Goal: Transaction & Acquisition: Purchase product/service

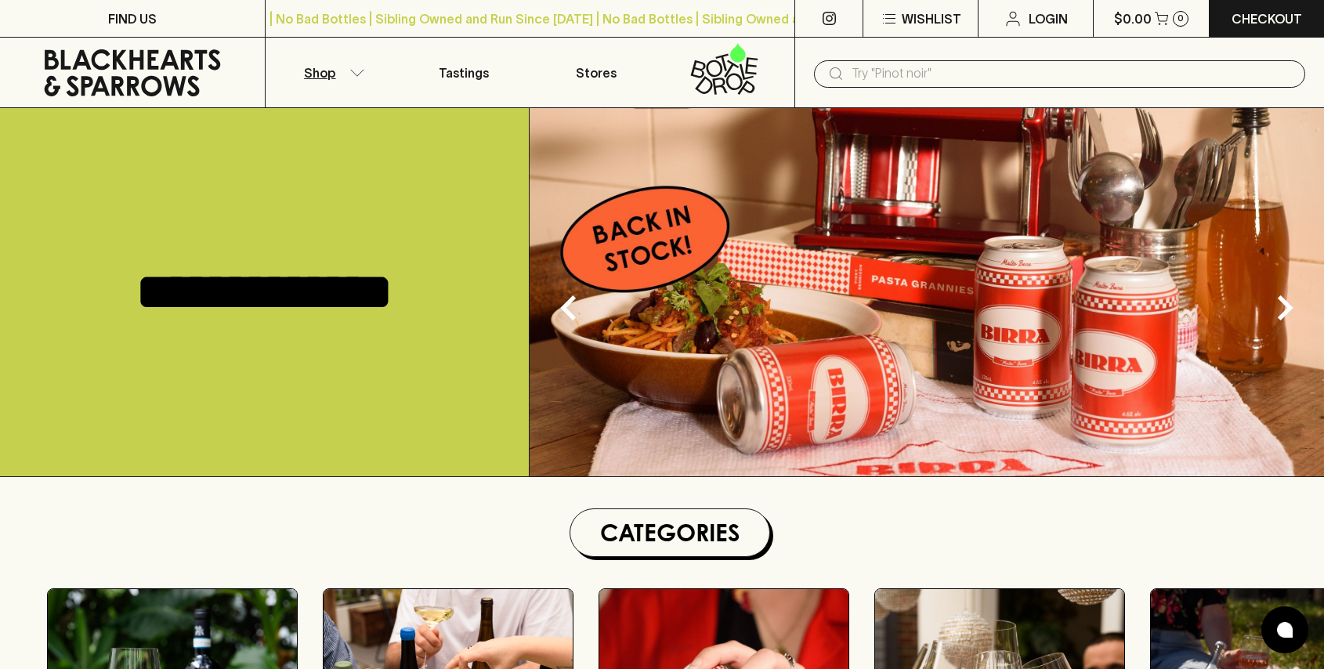
click at [342, 65] on button "Shop" at bounding box center [332, 73] width 132 height 70
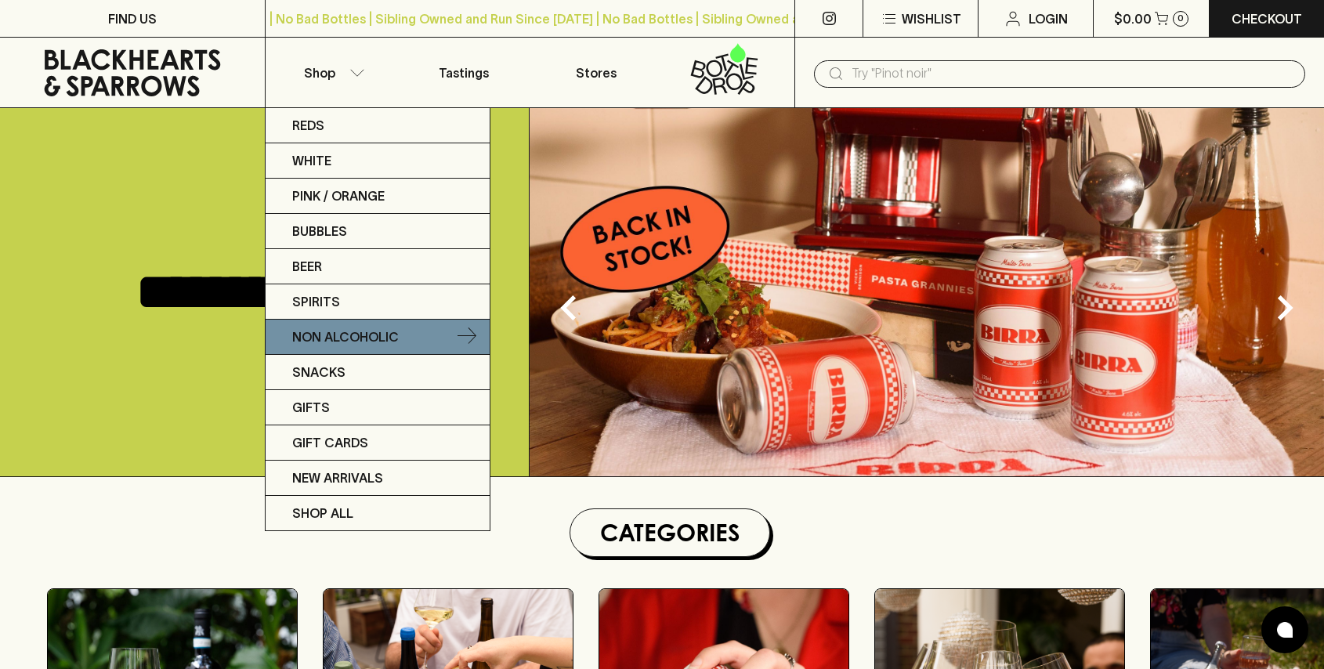
click at [355, 330] on p "Non Alcoholic" at bounding box center [345, 337] width 107 height 19
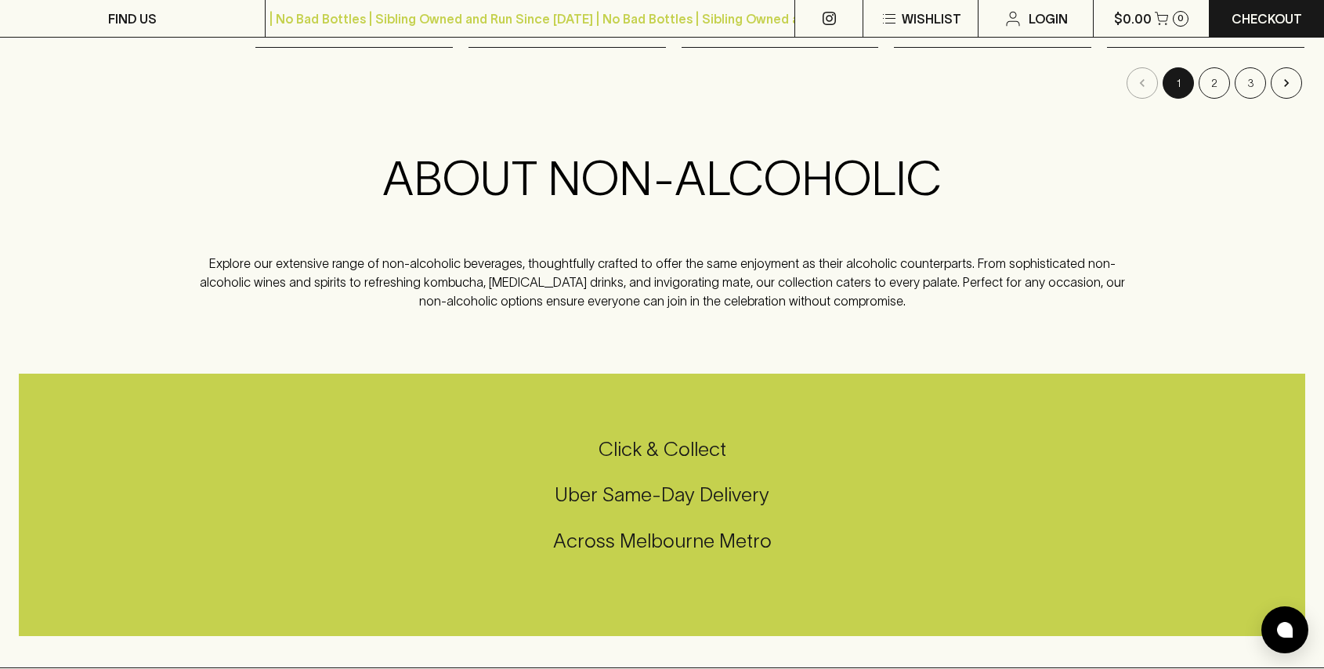
scroll to position [1903, 0]
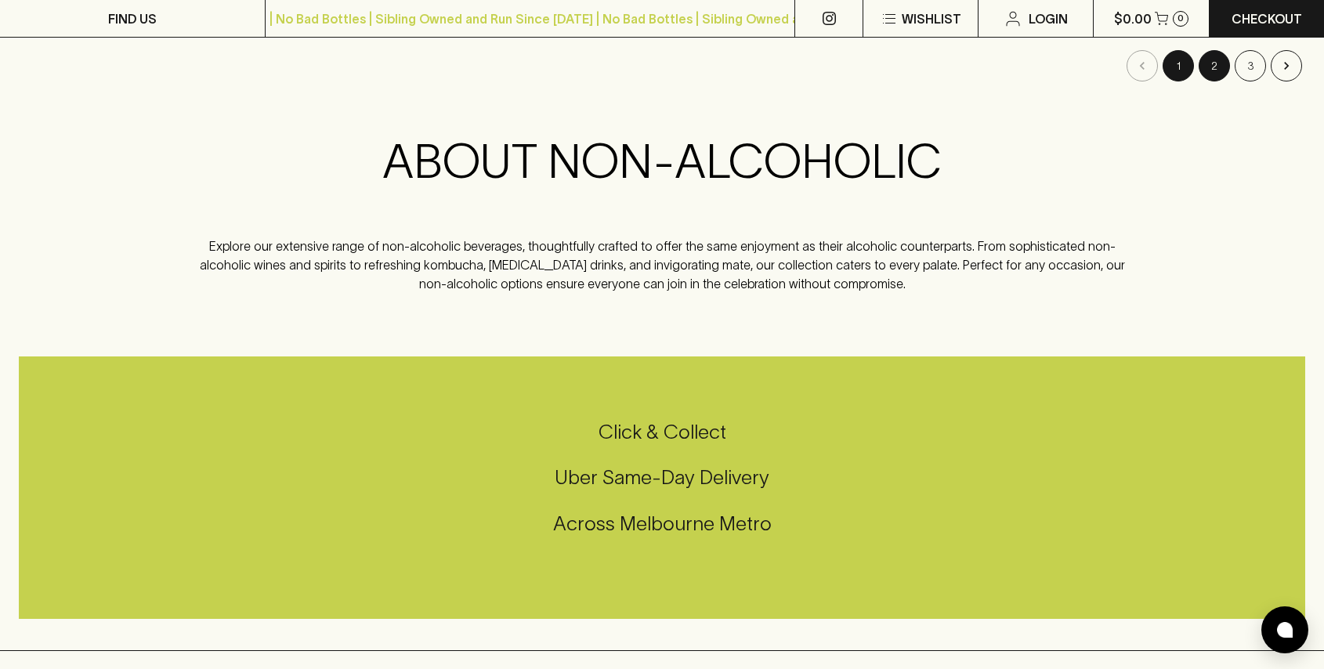
click at [1208, 70] on button "2" at bounding box center [1214, 65] width 31 height 31
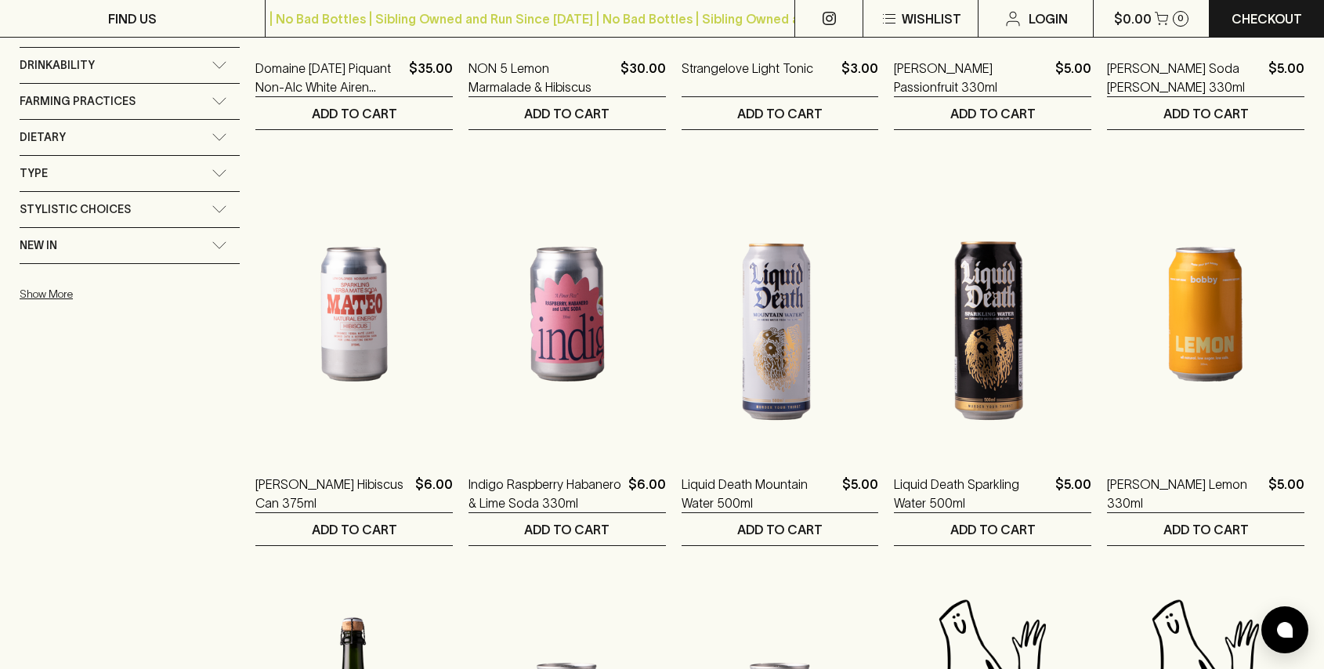
scroll to position [979, 0]
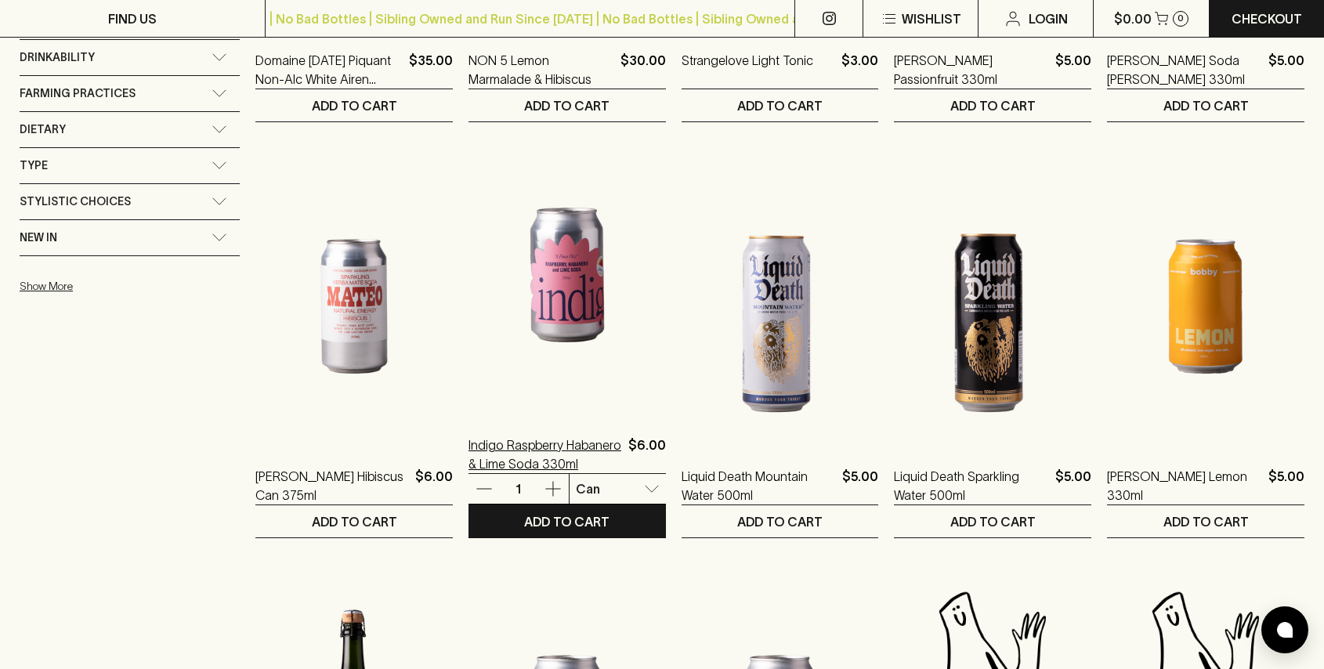
click at [489, 458] on p "Indigo Raspberry Habanero & Lime Soda 330ml" at bounding box center [546, 455] width 154 height 38
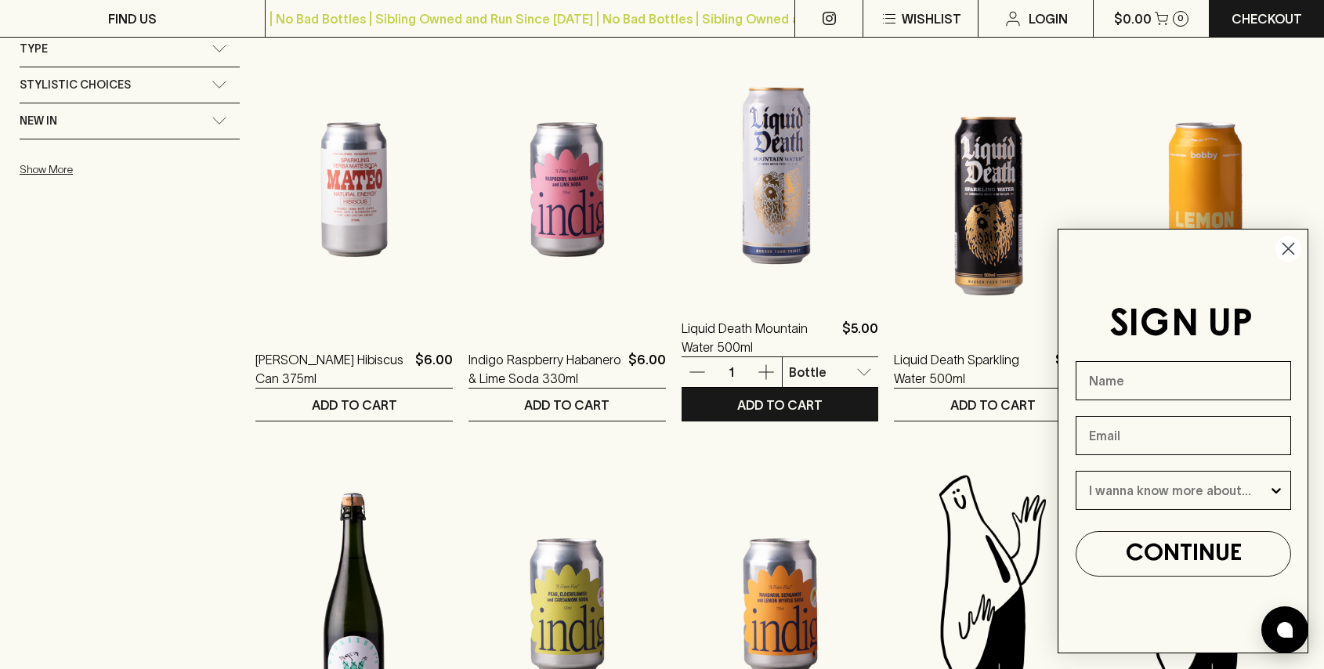
scroll to position [1094, 0]
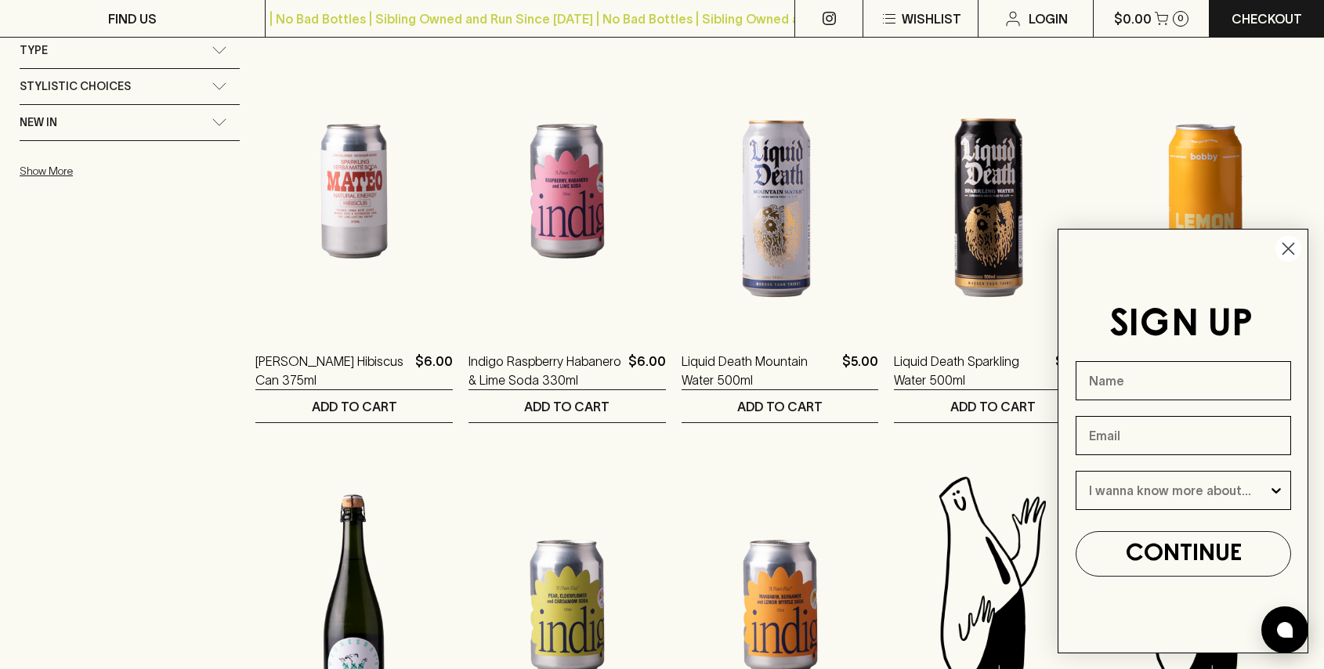
click at [1291, 248] on circle "Close dialog" at bounding box center [1289, 249] width 26 height 26
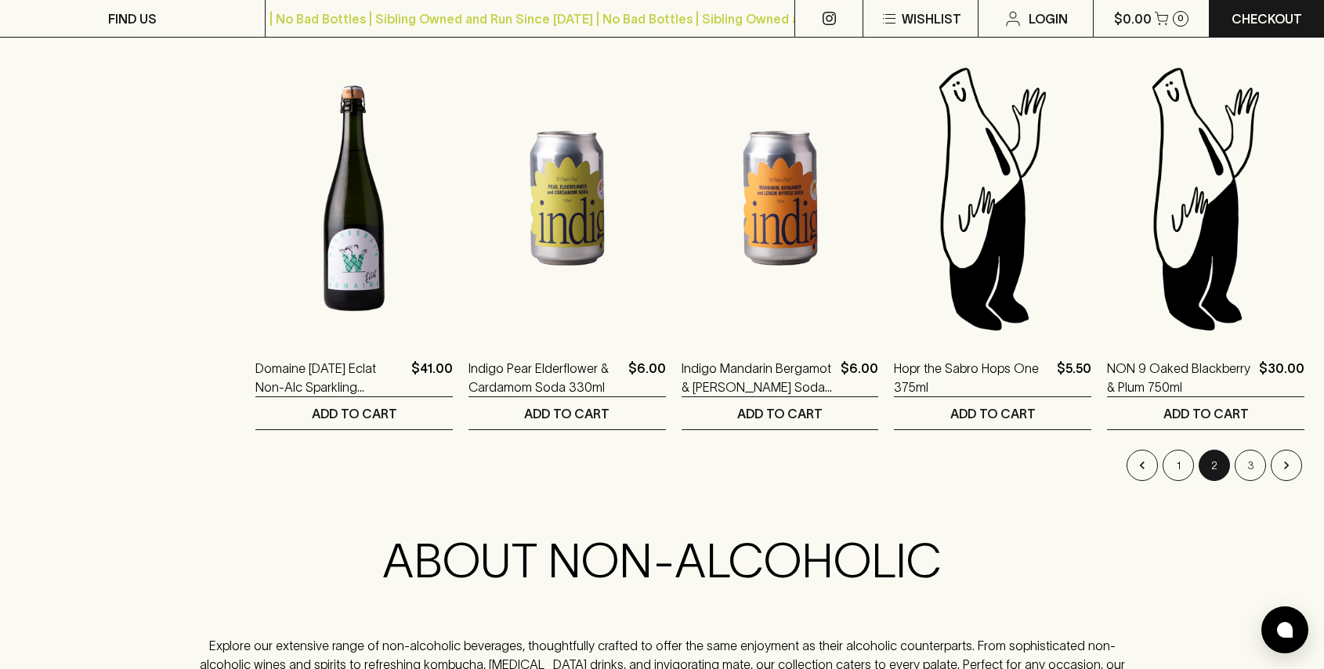
scroll to position [1506, 0]
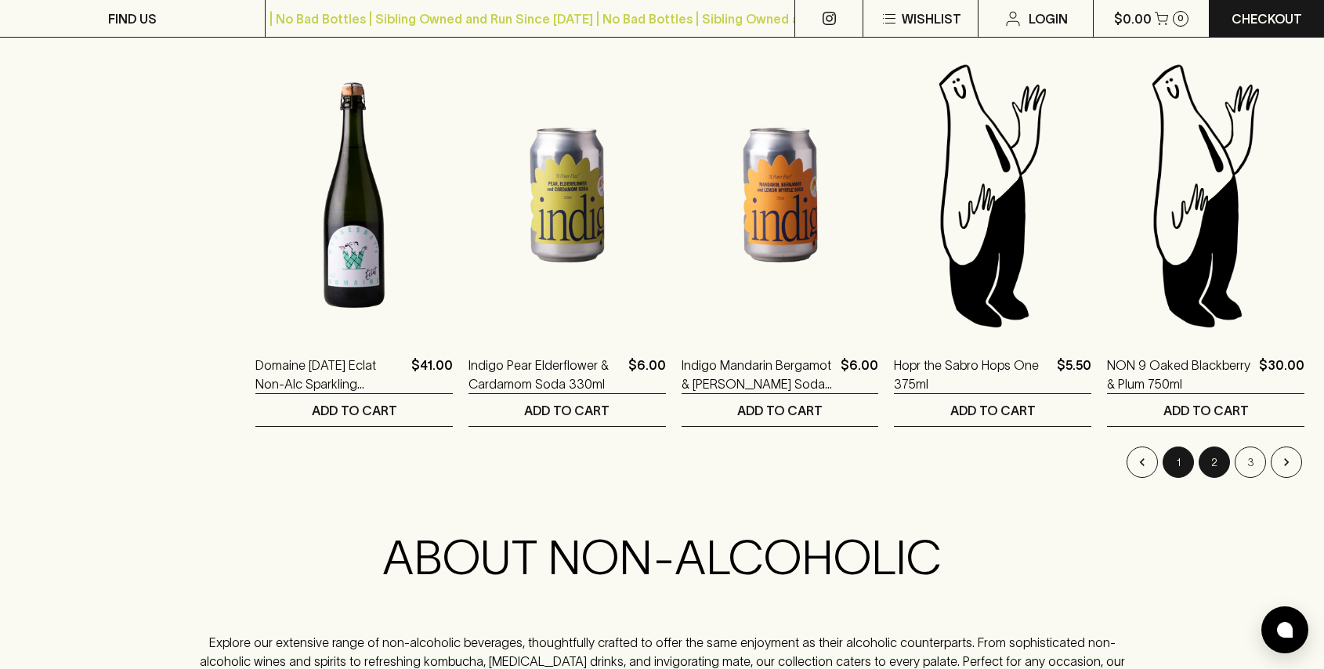
click at [1177, 458] on button "1" at bounding box center [1178, 462] width 31 height 31
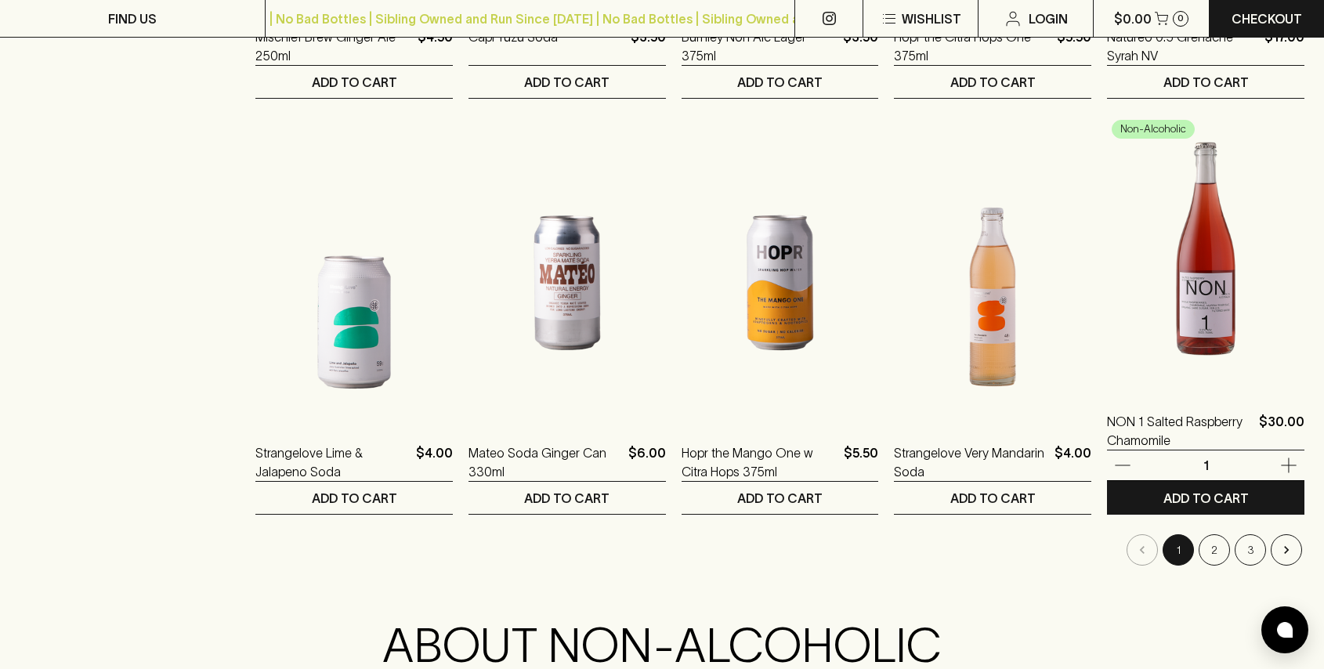
scroll to position [1420, 0]
